Goal: Information Seeking & Learning: Learn about a topic

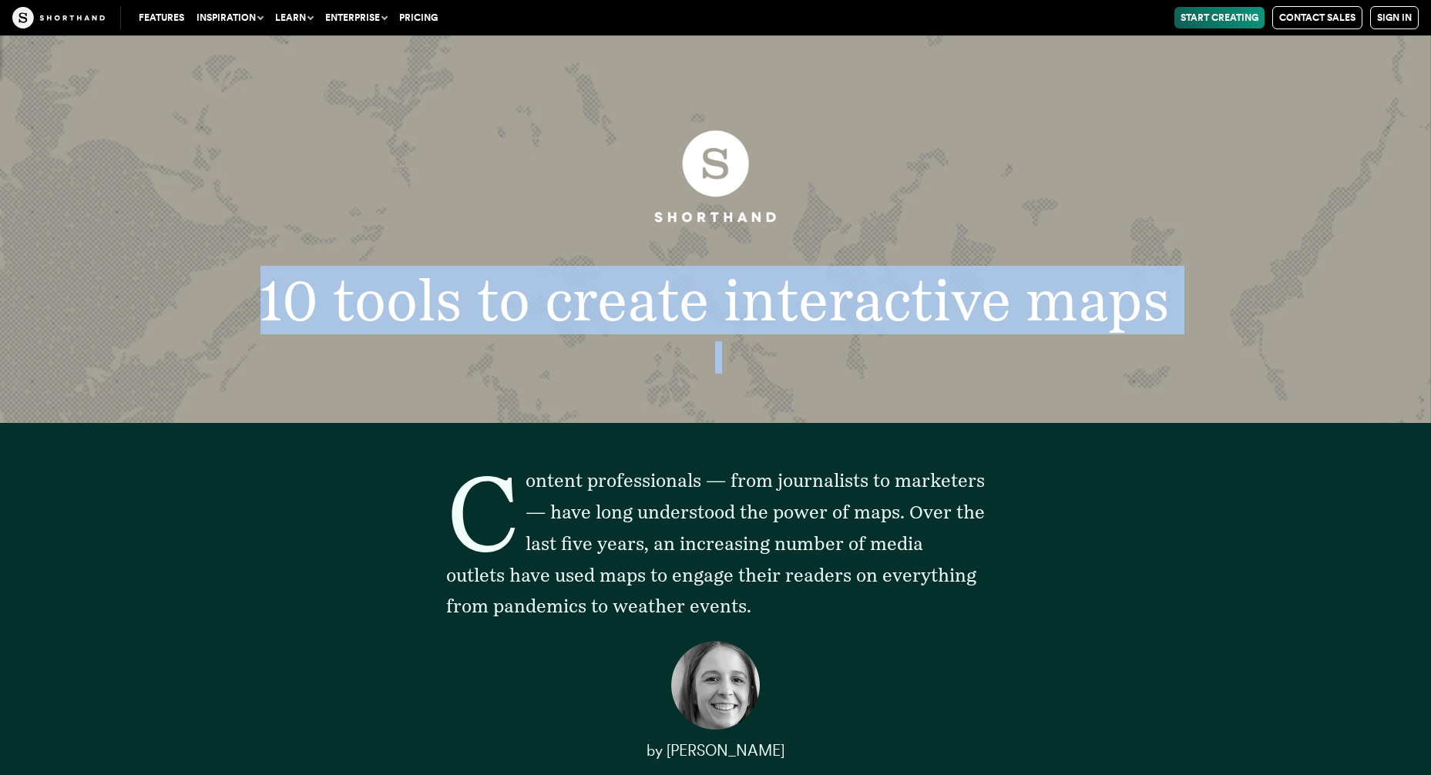
drag, startPoint x: 249, startPoint y: 278, endPoint x: 392, endPoint y: 419, distance: 200.0
click at [392, 419] on header "10 tools to create interactive maps" at bounding box center [715, 229] width 1431 height 388
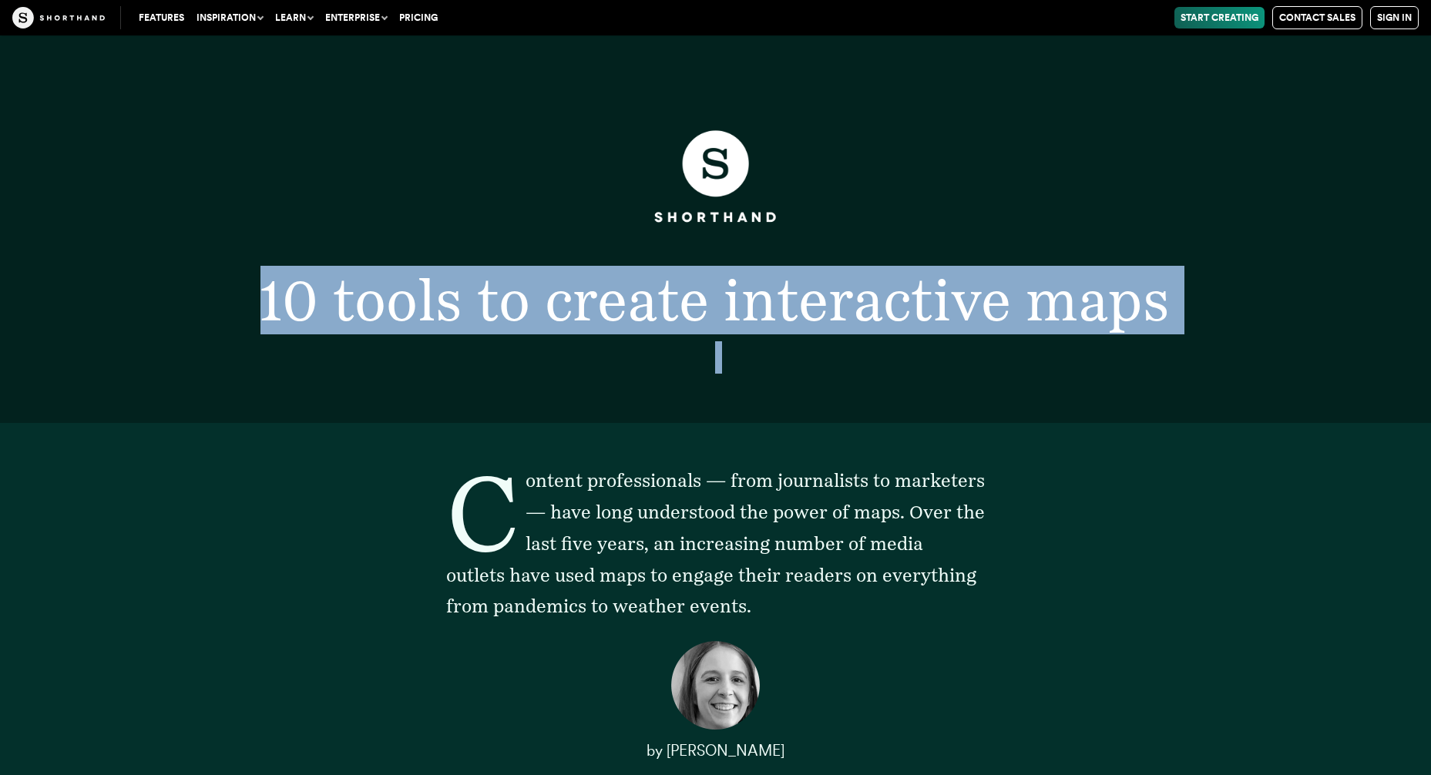
scroll to position [43433, 0]
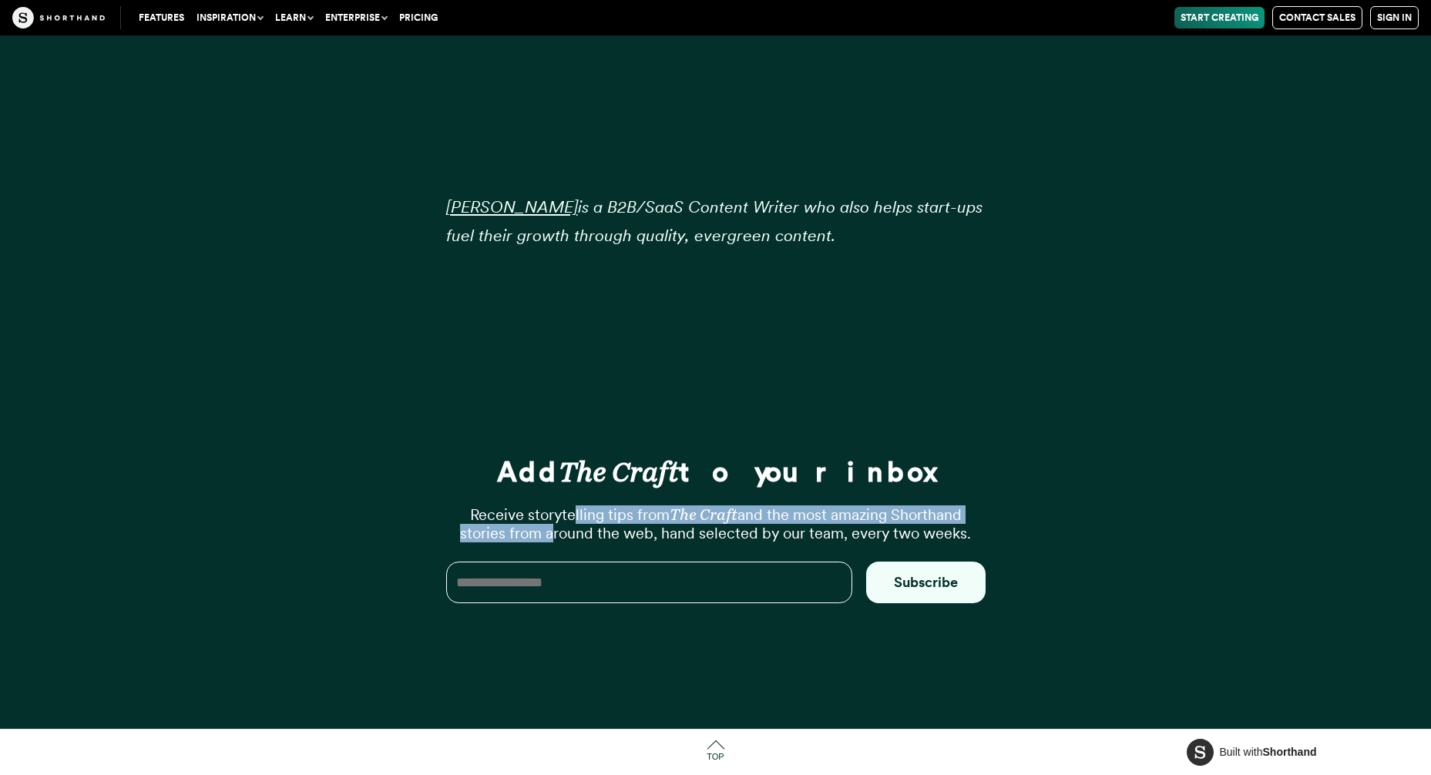
drag, startPoint x: 442, startPoint y: 502, endPoint x: 548, endPoint y: 526, distance: 108.4
click at [548, 526] on div "Add The Craft to your inbox Receive storytelling tips from The Craft and the mo…" at bounding box center [716, 535] width 617 height 388
click at [548, 526] on p "Receive storytelling tips from The Craft and the most amazing Shorthand stories…" at bounding box center [716, 524] width 540 height 37
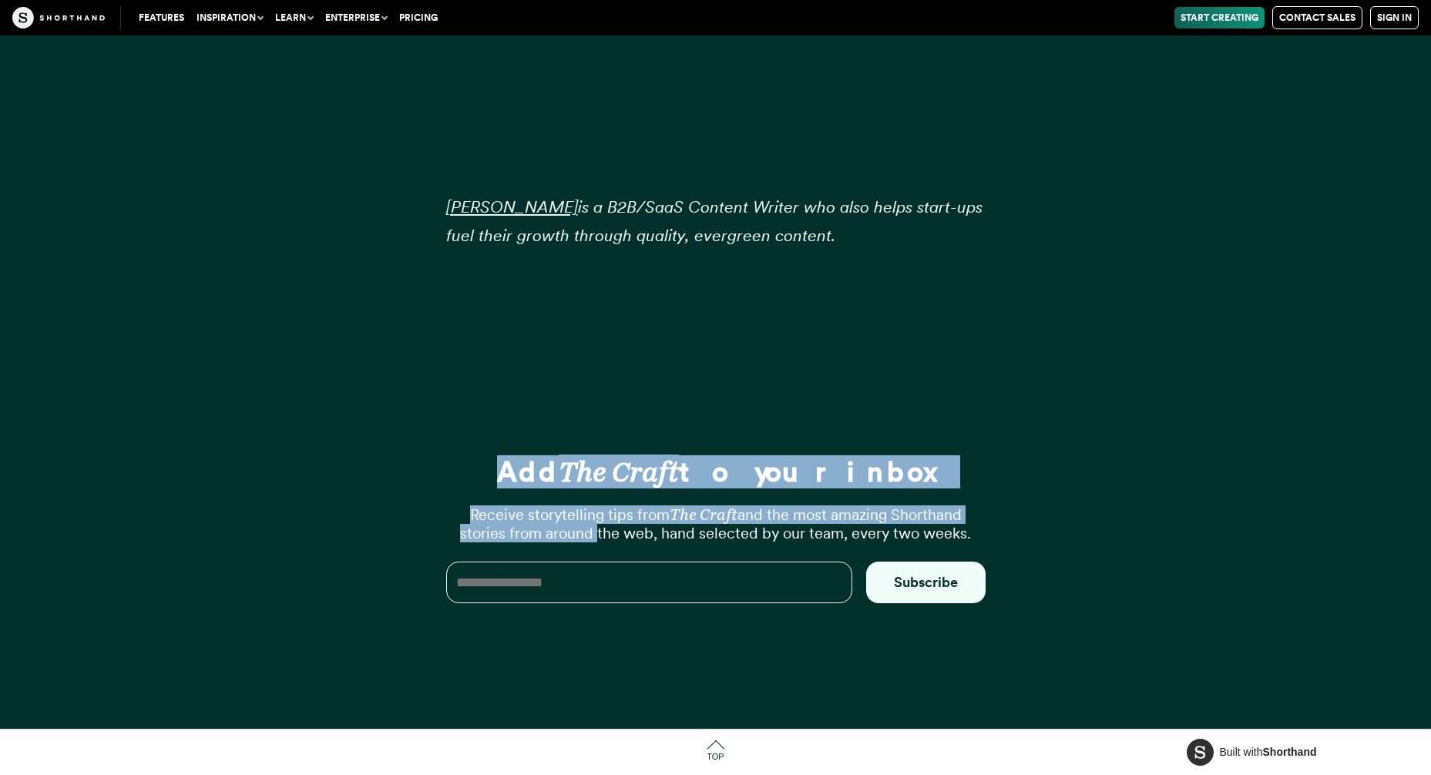
drag, startPoint x: 548, startPoint y: 526, endPoint x: 549, endPoint y: 401, distance: 125.6
click at [549, 401] on div "Add The Craft to your inbox Receive storytelling tips from The Craft and the mo…" at bounding box center [716, 535] width 617 height 388
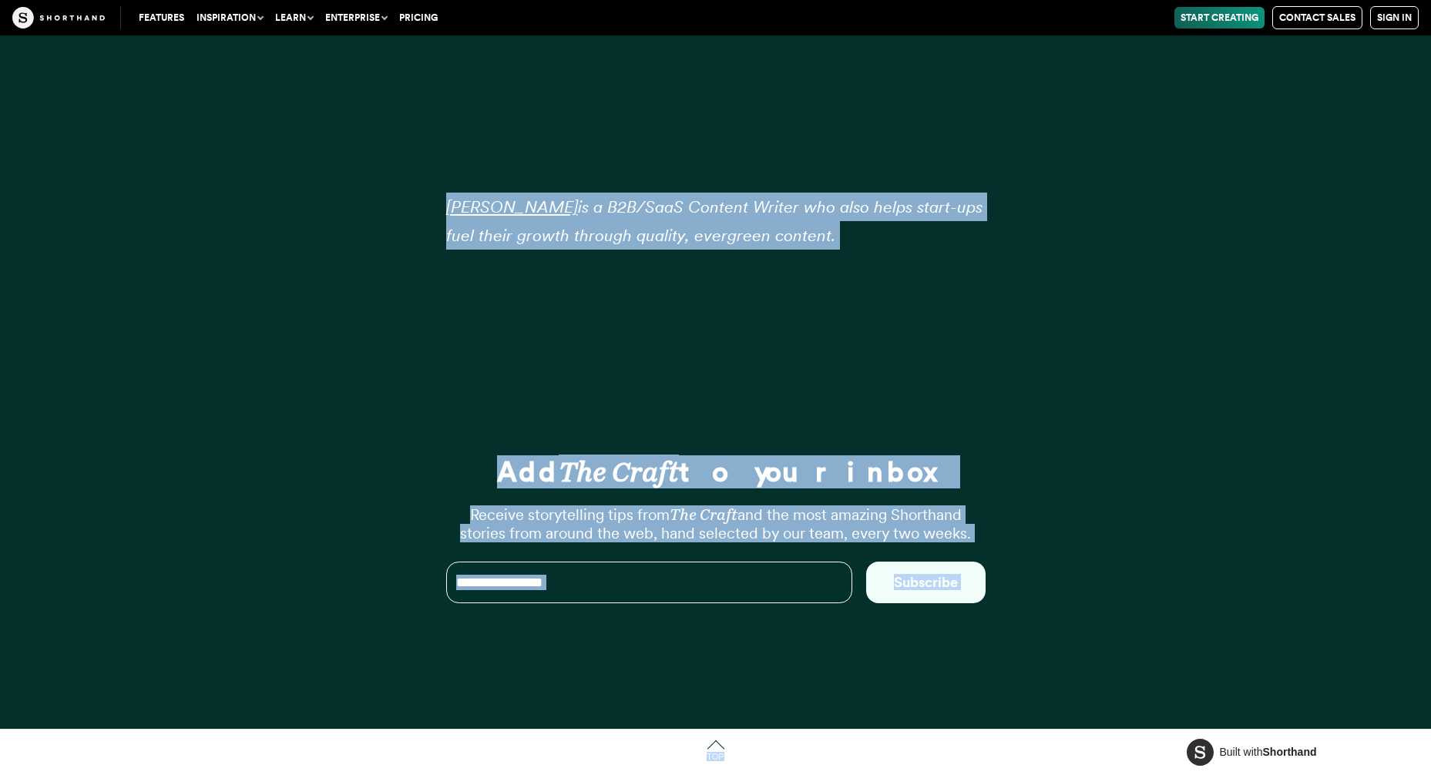
drag, startPoint x: 263, startPoint y: 276, endPoint x: -126, endPoint y: 871, distance: 710.6
copy article "15 lorem ip dolors ametconsect adip Elitsed doeiusmodtemp — inci utlaboreetd ma…"
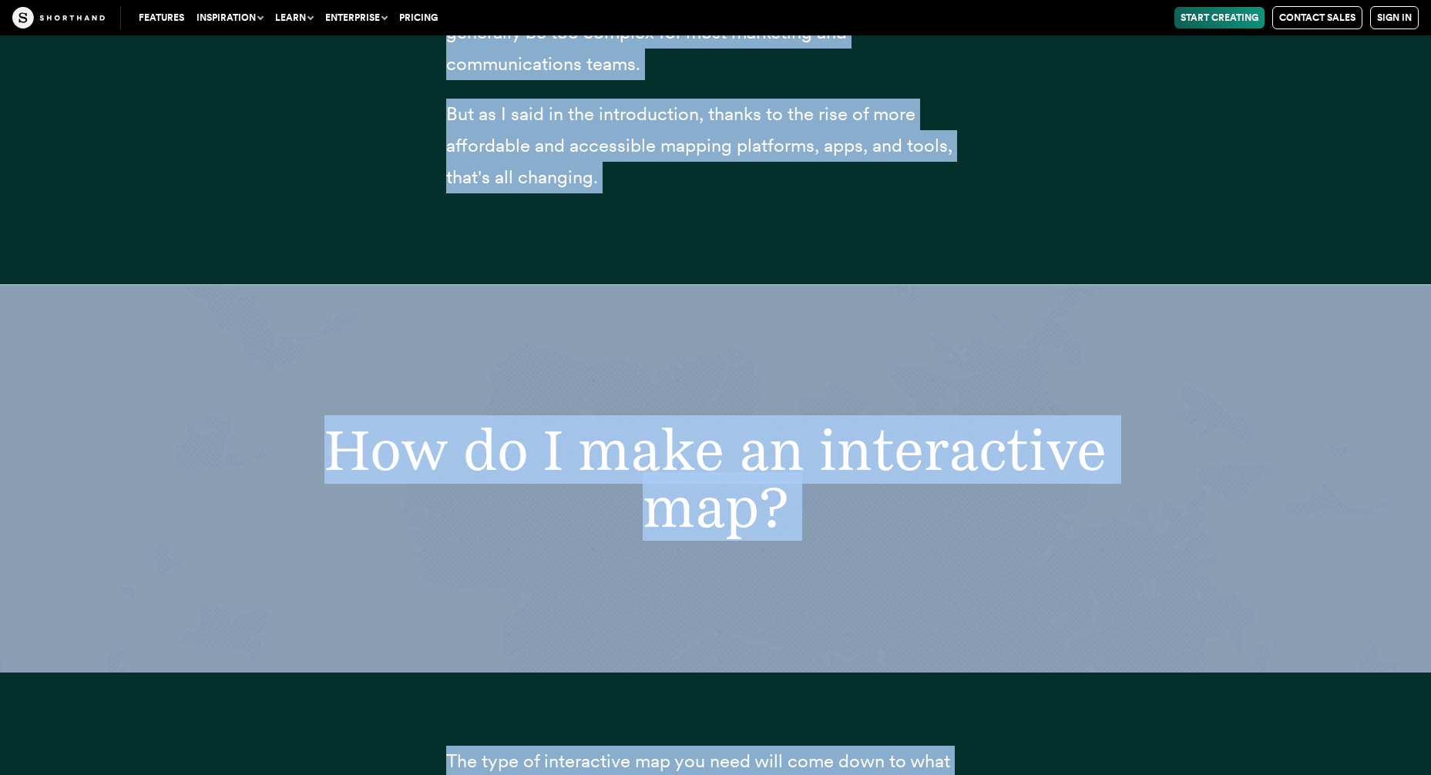
scroll to position [4022, 0]
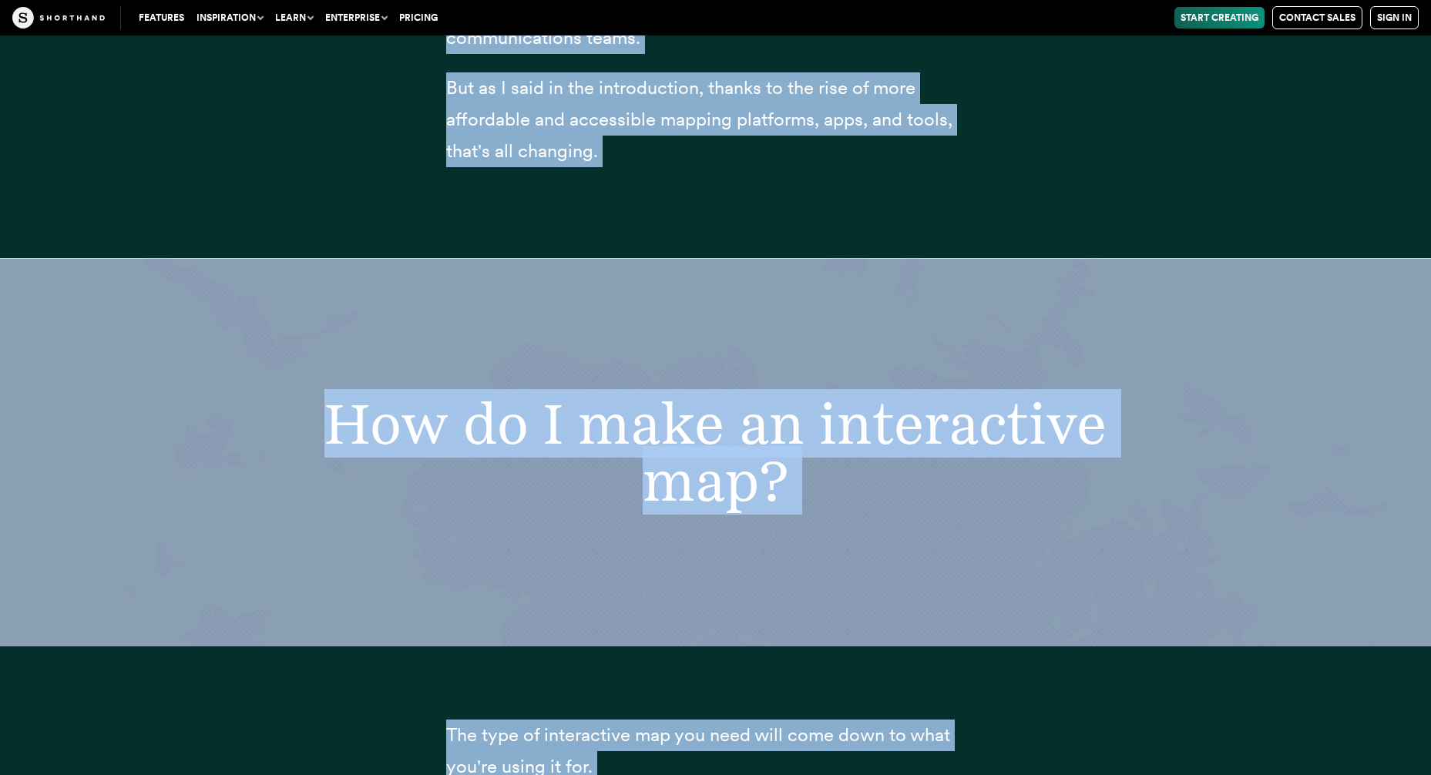
click at [385, 462] on h2 "How do I make an interactive map?" at bounding box center [715, 452] width 1002 height 115
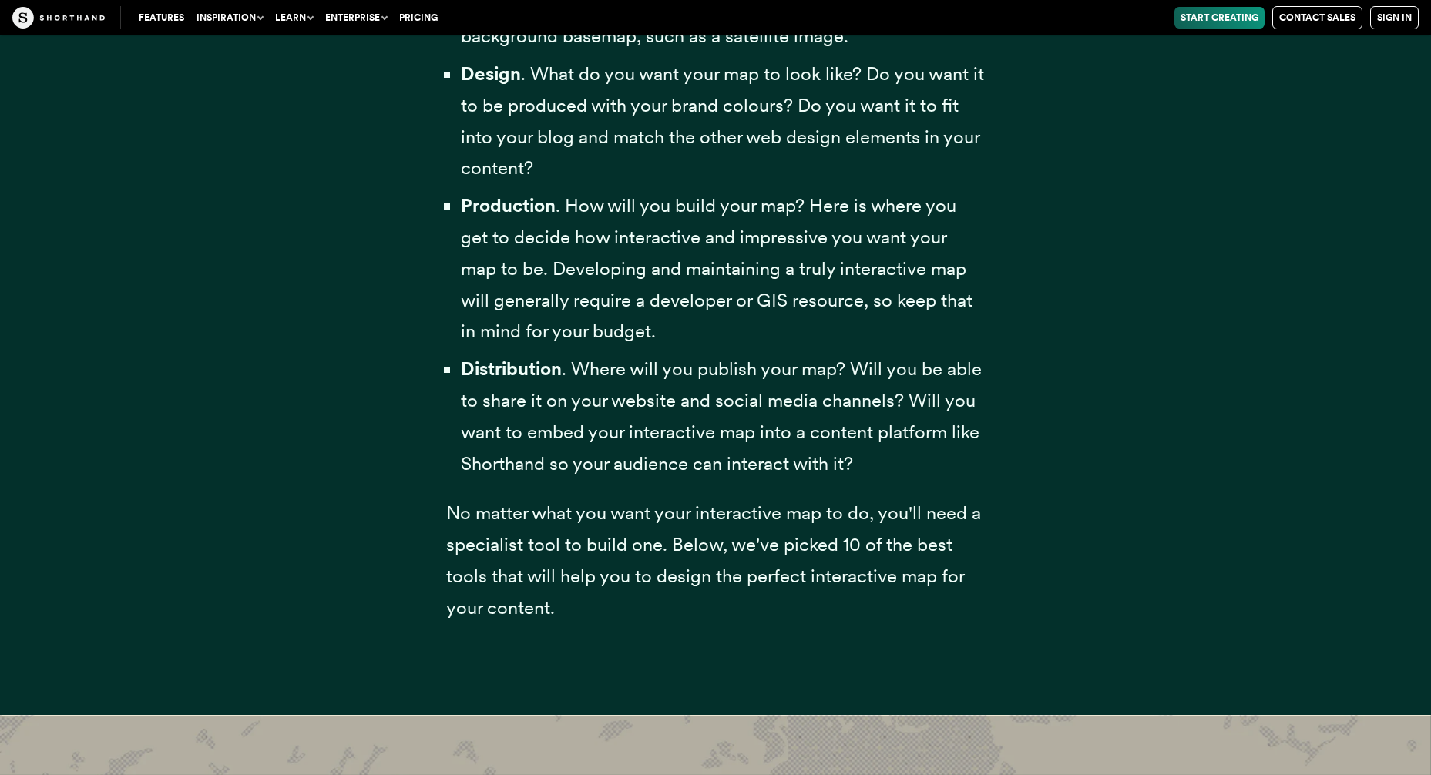
scroll to position [5036, 0]
